Goal: Information Seeking & Learning: Learn about a topic

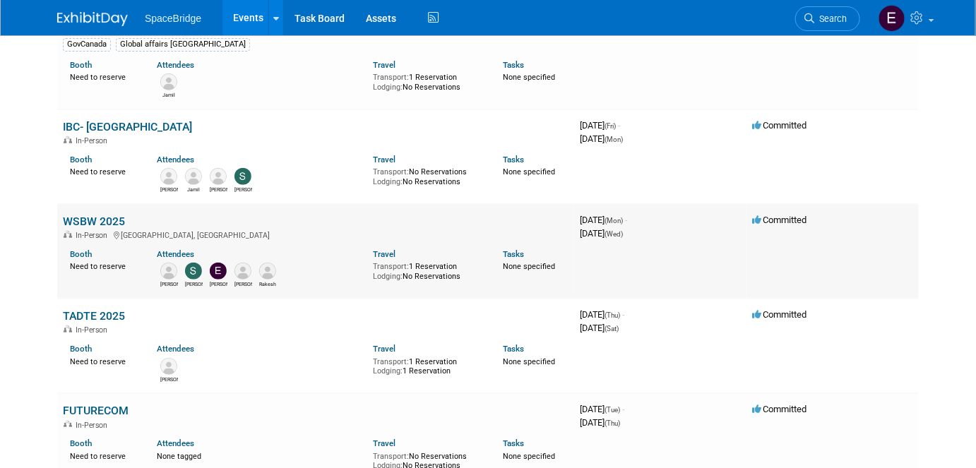
click at [97, 219] on link "WSBW 2025" at bounding box center [94, 221] width 62 height 13
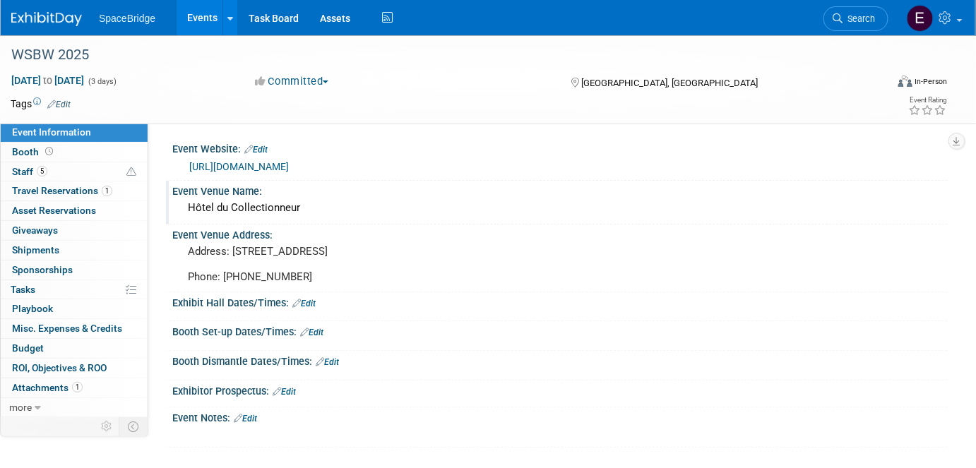
drag, startPoint x: 302, startPoint y: 208, endPoint x: 217, endPoint y: 201, distance: 85.0
click at [217, 201] on div "Hôtel du Collectionneur" at bounding box center [560, 208] width 754 height 22
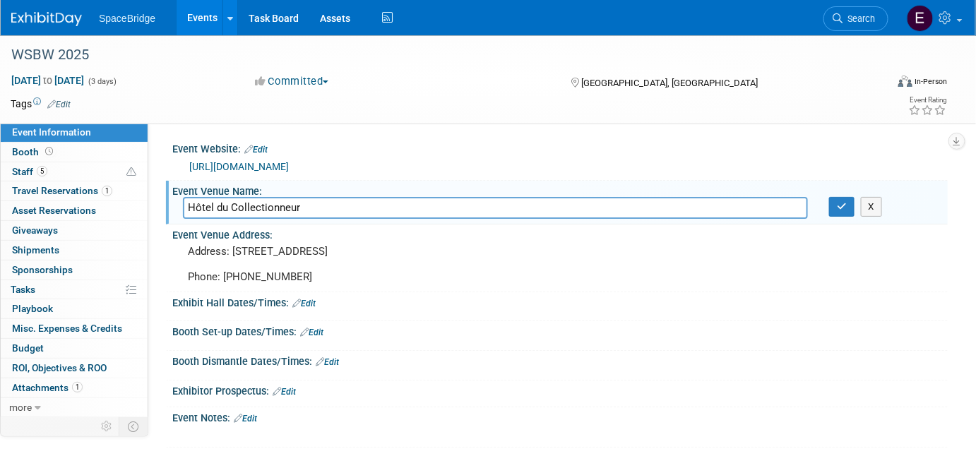
drag, startPoint x: 304, startPoint y: 211, endPoint x: 184, endPoint y: 201, distance: 119.7
click at [184, 201] on input "Hôtel du Collectionneur" at bounding box center [495, 208] width 625 height 22
drag, startPoint x: 310, startPoint y: 277, endPoint x: 179, endPoint y: 241, distance: 136.0
click at [179, 241] on div "Address: [STREET_ADDRESS] Phone: [PHONE_NUMBER]" at bounding box center [333, 264] width 323 height 47
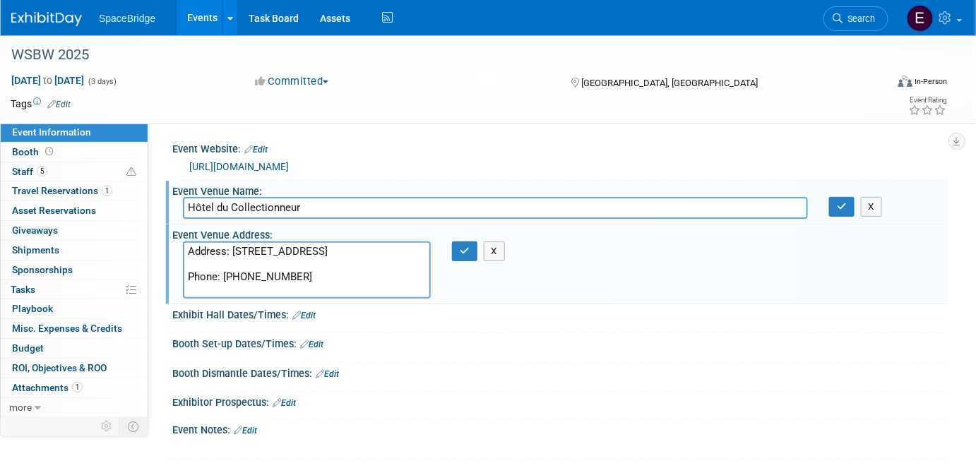
drag, startPoint x: 312, startPoint y: 289, endPoint x: 168, endPoint y: 227, distance: 156.9
click at [168, 227] on div "Event Venue Address: Address: [STREET_ADDRESS] Phone: [PHONE_NUMBER] Address: […" at bounding box center [557, 264] width 782 height 79
click at [54, 168] on link "5 Staff 5" at bounding box center [74, 171] width 147 height 19
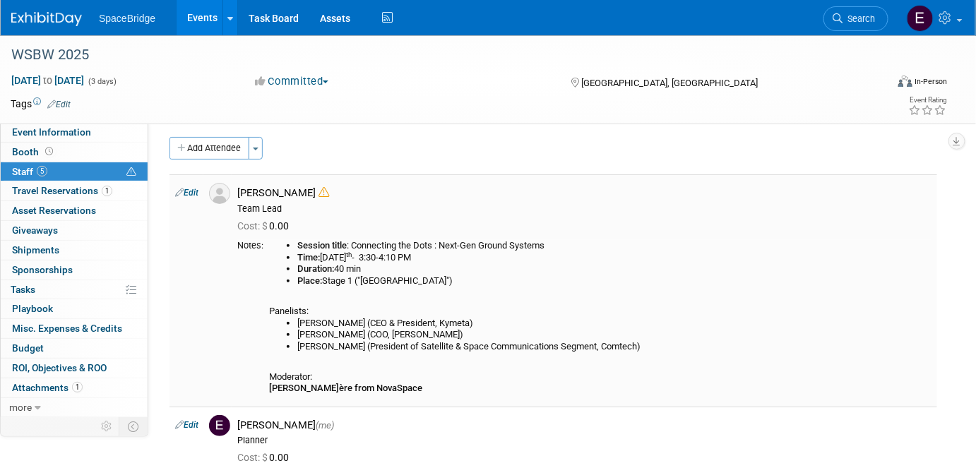
scroll to position [30, 0]
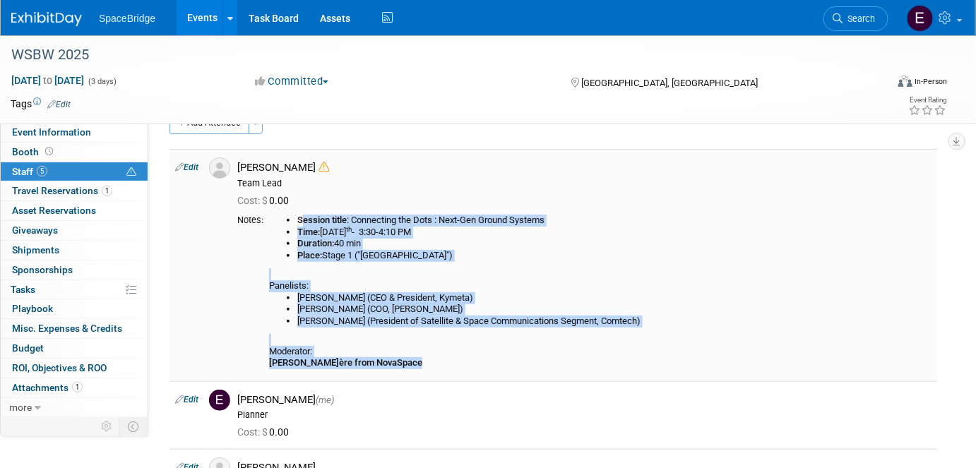
drag, startPoint x: 299, startPoint y: 217, endPoint x: 446, endPoint y: 357, distance: 203.2
click at [446, 357] on div "Session title : Connecting the Dots : Next-Gen Ground Systems Time: [DATE] 3:30…" at bounding box center [600, 292] width 662 height 154
copy div "Session title : Connecting the Dots : Next-Gen Ground Systems Time: [DATE] 3:30…"
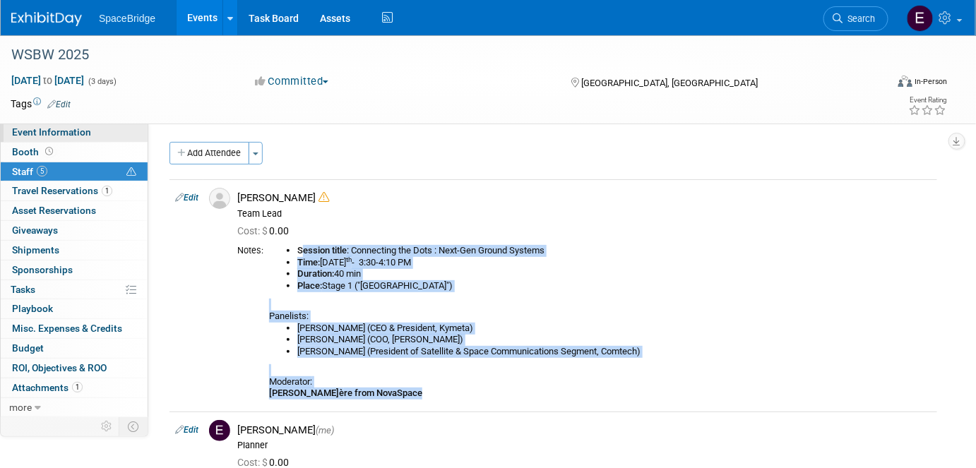
click at [56, 134] on span "Event Information" at bounding box center [51, 131] width 79 height 11
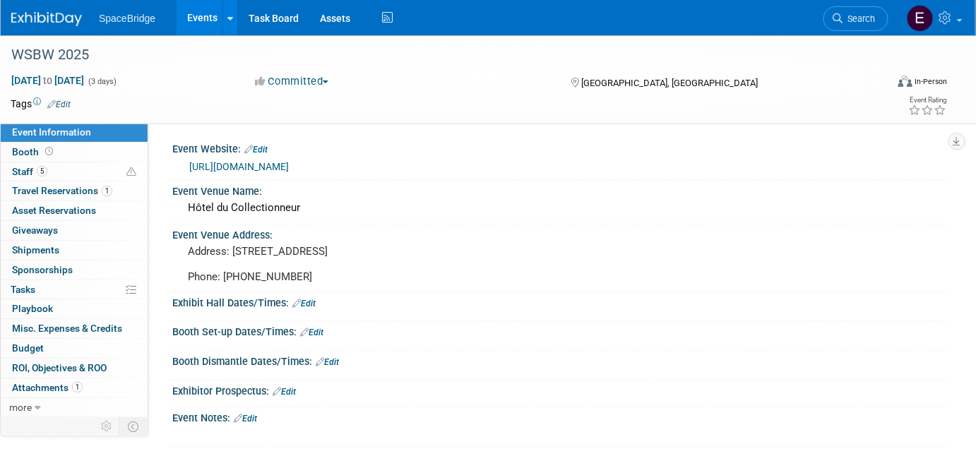
click at [229, 165] on link "[URL][DOMAIN_NAME]" at bounding box center [239, 166] width 100 height 11
